Goal: Information Seeking & Learning: Learn about a topic

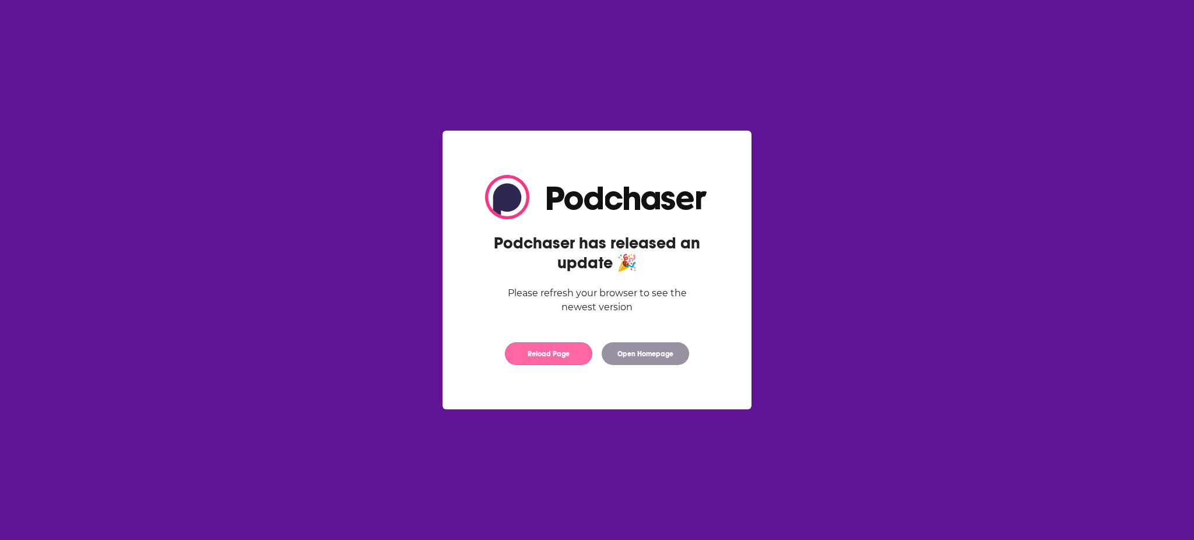
click at [552, 354] on button "Reload Page" at bounding box center [548, 353] width 87 height 23
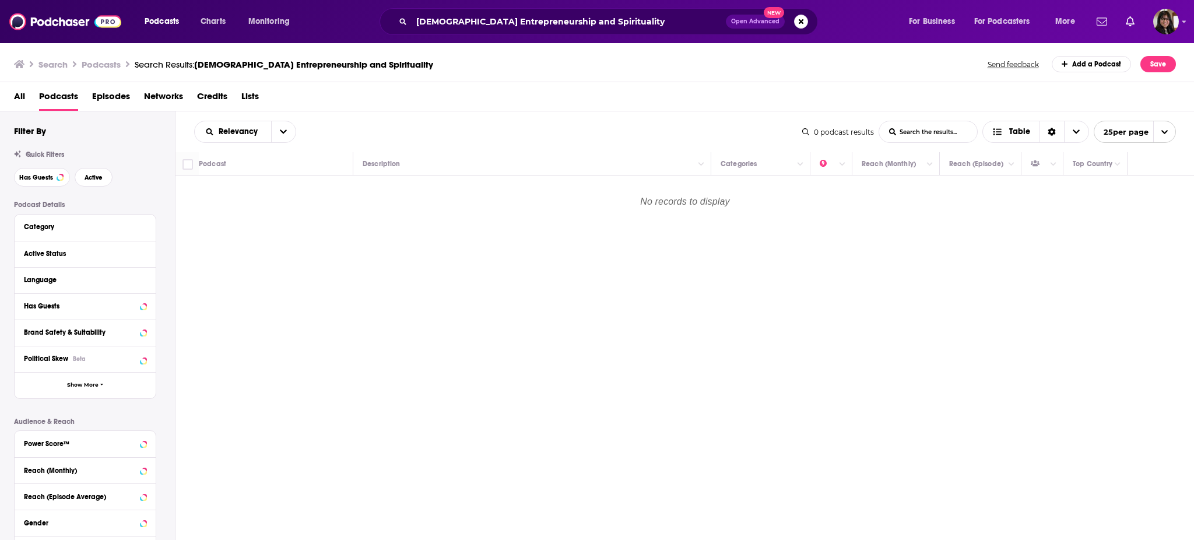
click at [1167, 4] on div "Podcasts Charts Monitoring Female Entrepreneurship and Spirituality Open Advanc…" at bounding box center [597, 21] width 1194 height 43
click at [1164, 9] on img "Logged in as parulyadav" at bounding box center [1166, 22] width 26 height 26
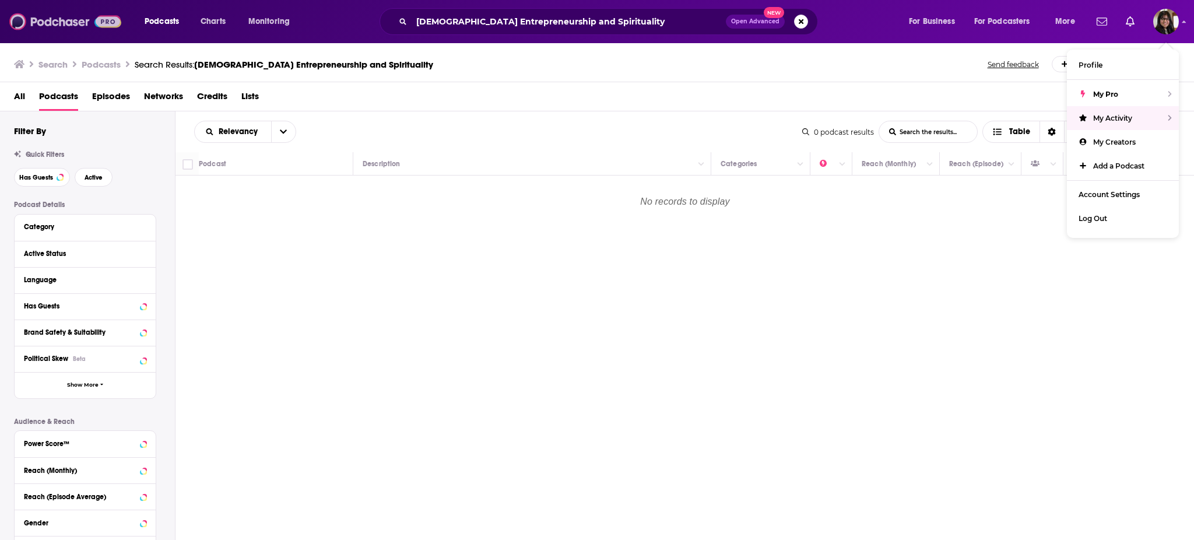
click at [40, 19] on img at bounding box center [65, 21] width 112 height 22
